Goal: Check status: Verify the current state of an ongoing process or item

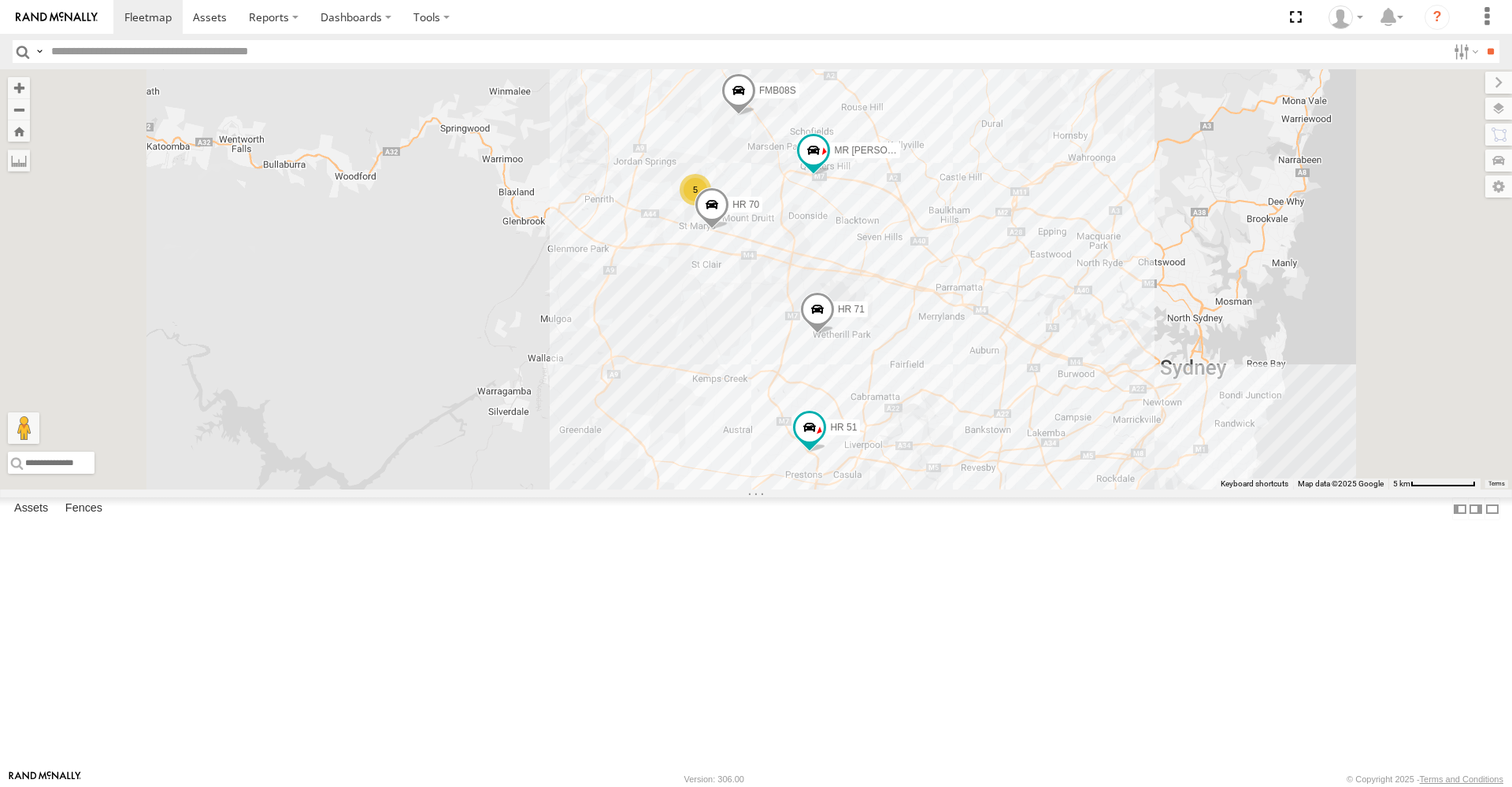
click at [729, 230] on span at bounding box center [711, 208] width 34 height 42
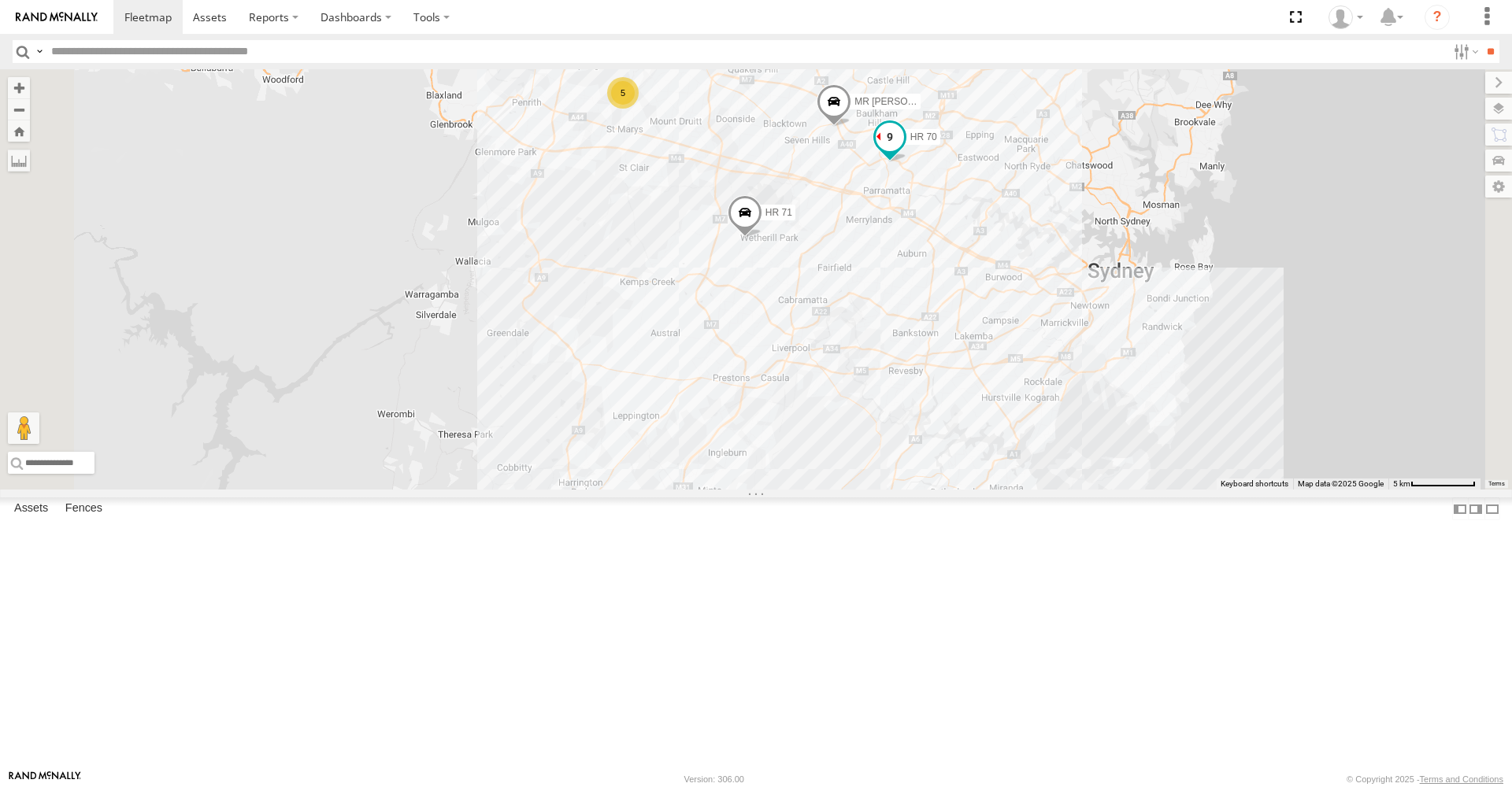
click at [904, 151] on span at bounding box center [890, 137] width 28 height 28
click at [526, 786] on footer "Rand McNally Version: 306.00 © Copyright 2025 - Terms and Conditions" at bounding box center [756, 779] width 1512 height 18
click at [900, 152] on span at bounding box center [885, 138] width 28 height 28
click at [541, 323] on div "MR Truck FMB08S HR 70 HR 71 5 HR 70 All Assets Toll St North Parramatta -33.794…" at bounding box center [756, 279] width 1512 height 420
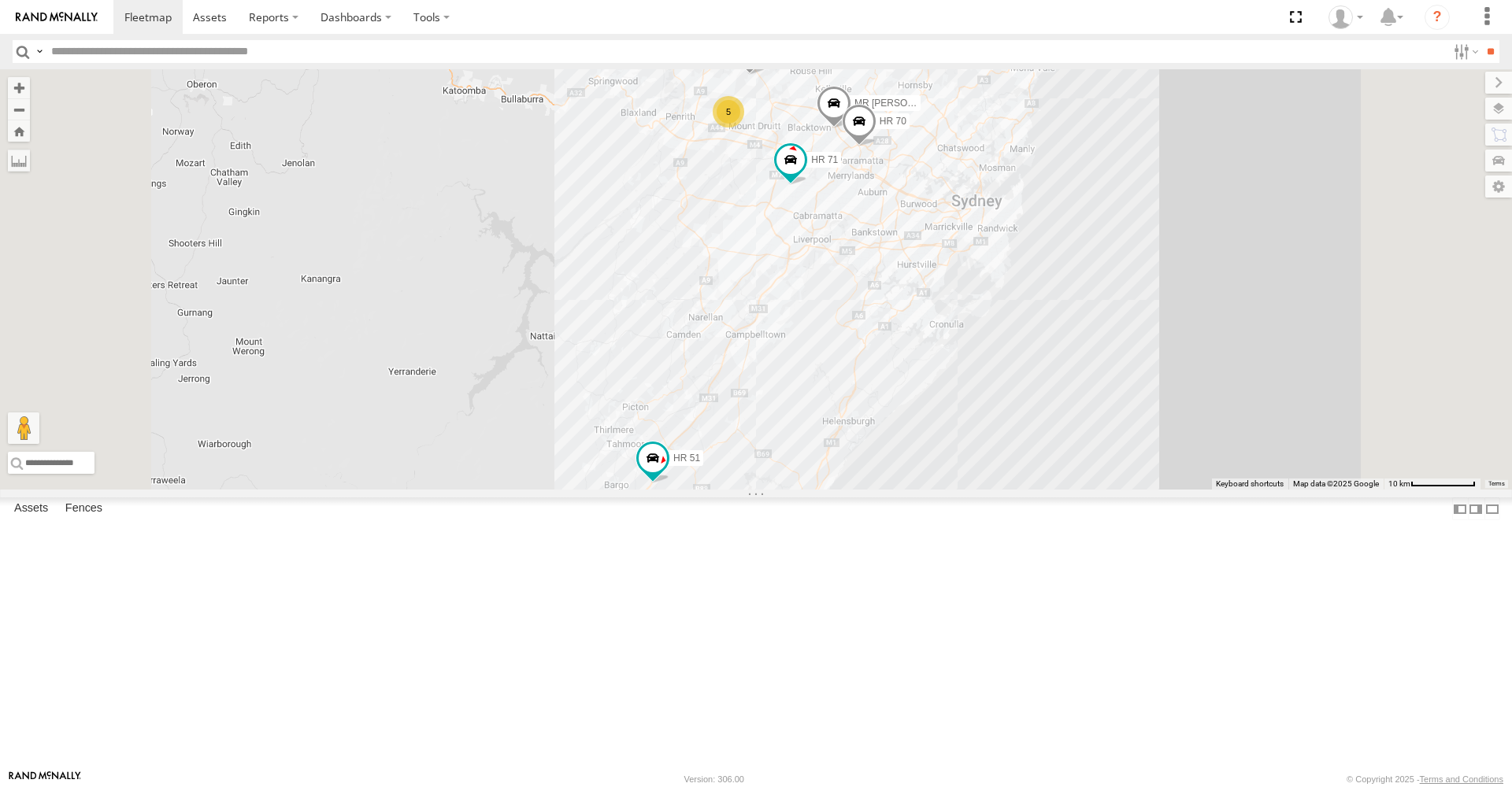
click at [877, 148] on span at bounding box center [859, 126] width 34 height 42
click at [825, 329] on div "5 MR Truck HR 51 FMB08S HR 70 HR 71 HR 70 All Assets Toll St North Parramatta -…" at bounding box center [756, 279] width 1512 height 420
click at [877, 148] on span at bounding box center [859, 126] width 34 height 42
click at [641, 308] on div "5 MR Truck HR 51 FMB08S HR 70 HR 71 HR 70 All Assets Toll St North Parramatta -…" at bounding box center [756, 279] width 1512 height 420
